Goal: Navigation & Orientation: Find specific page/section

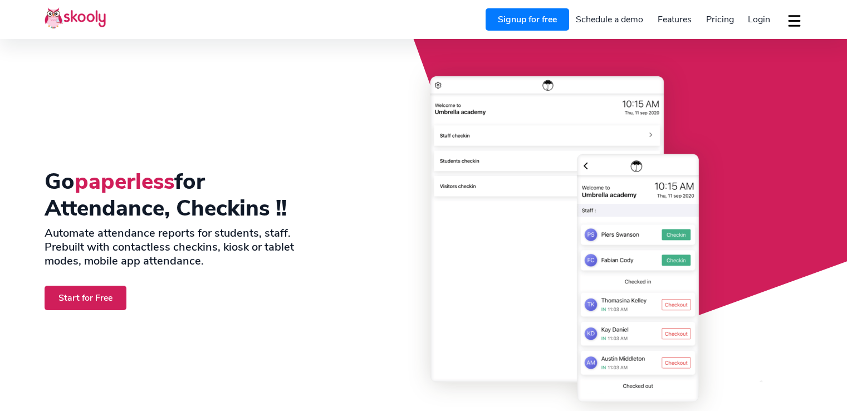
select select "en"
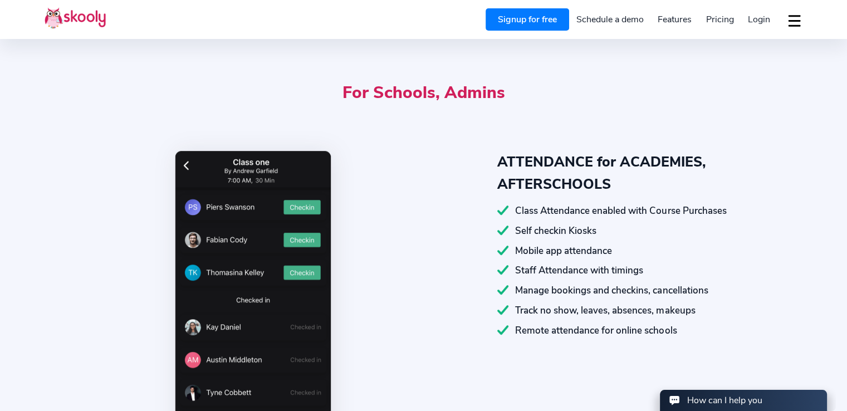
select select "230"
select select "[GEOGRAPHIC_DATA]"
select select "Indian/[GEOGRAPHIC_DATA]"
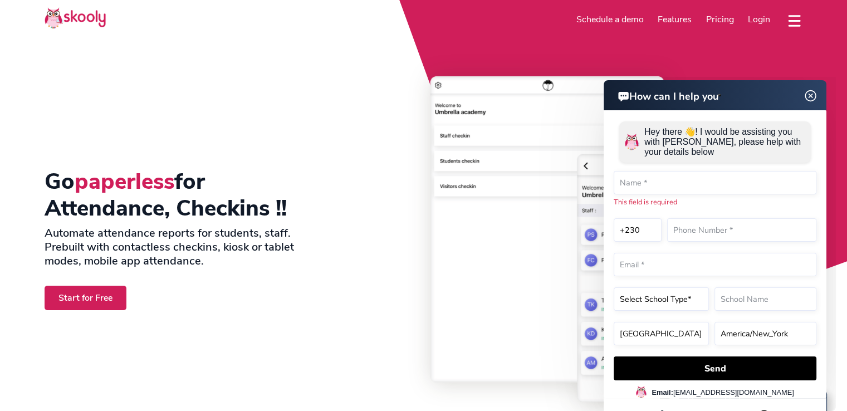
click at [815, 94] on img at bounding box center [810, 96] width 21 height 14
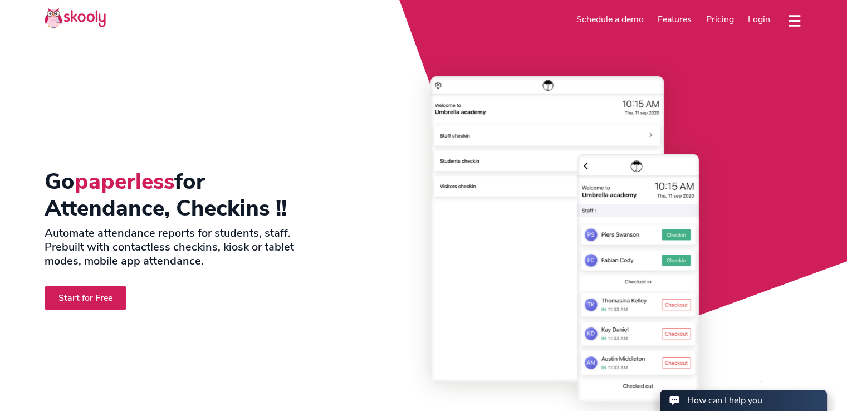
click at [792, 8] on button "dropdown menu" at bounding box center [794, 21] width 16 height 26
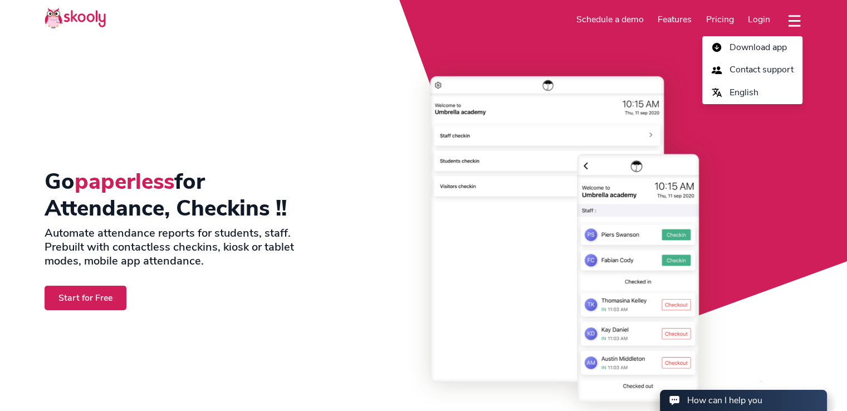
click at [256, 91] on div "Go paperless for Attendance, Checkins !! Automate attendance reports for studen…" at bounding box center [196, 239] width 303 height 345
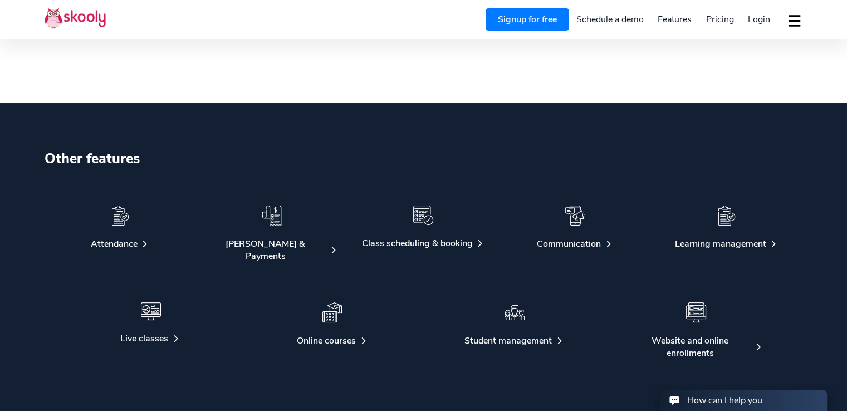
scroll to position [2394, 0]
